Goal: Task Accomplishment & Management: Complete application form

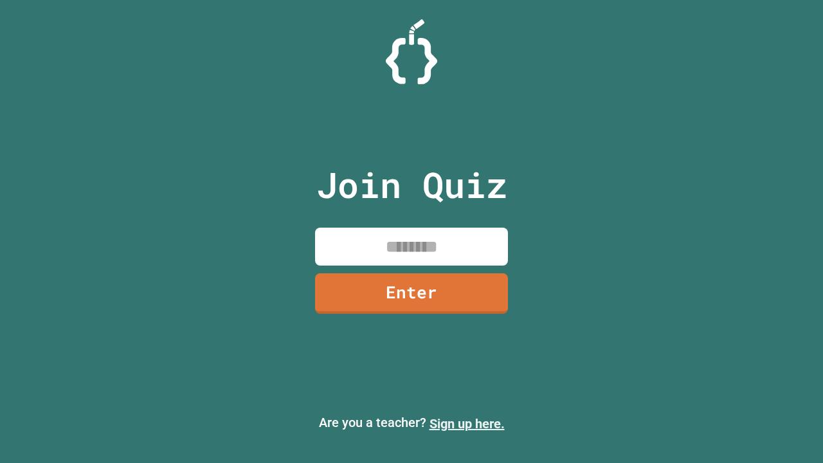
click at [467, 424] on link "Sign up here." at bounding box center [467, 423] width 75 height 15
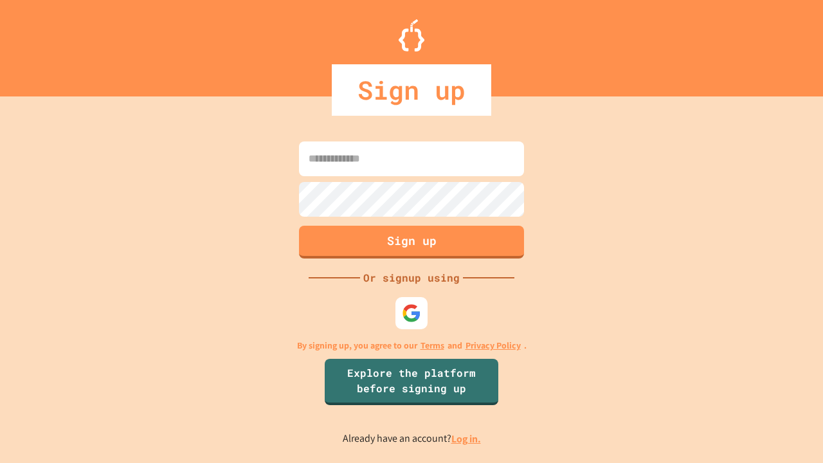
click at [467, 439] on link "Log in." at bounding box center [466, 439] width 30 height 14
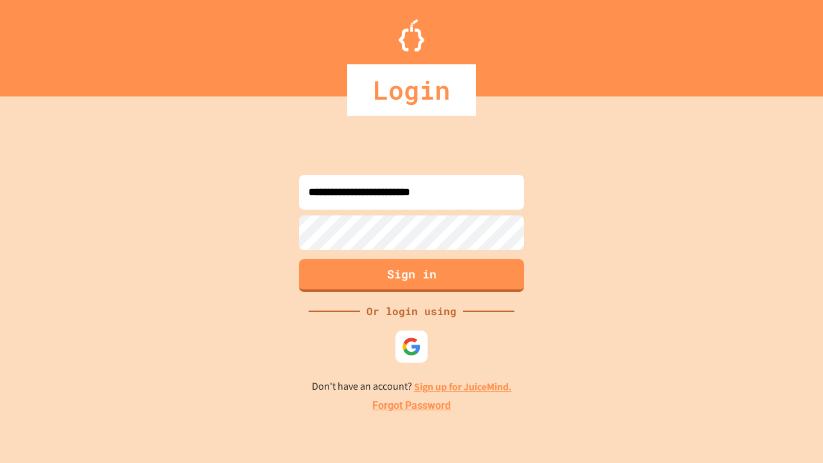
type input "**********"
